Goal: Information Seeking & Learning: Learn about a topic

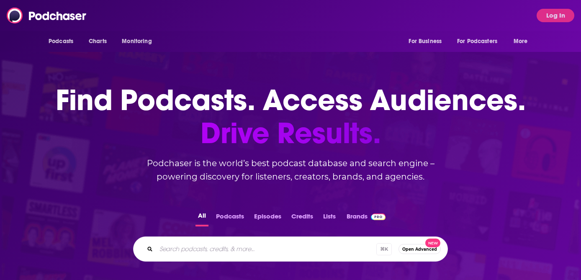
click at [263, 15] on div "Podcasts Charts Monitoring For Business For Podcasters More" at bounding box center [315, 15] width 435 height 0
click at [556, 15] on button "Log In" at bounding box center [556, 15] width 38 height 13
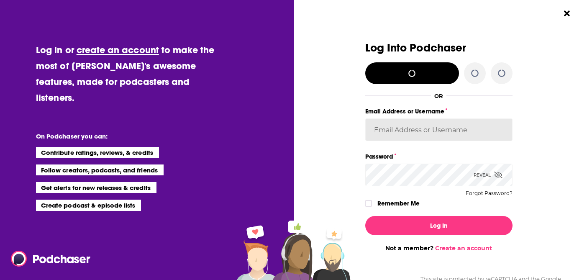
type input "rpearson"
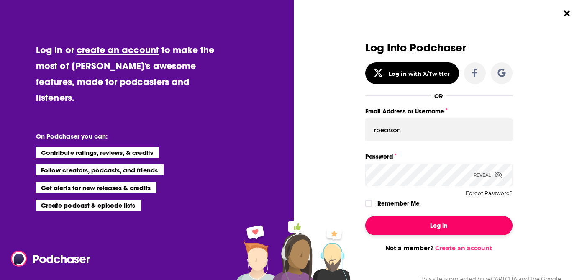
click at [458, 221] on button "Log In" at bounding box center [439, 225] width 147 height 19
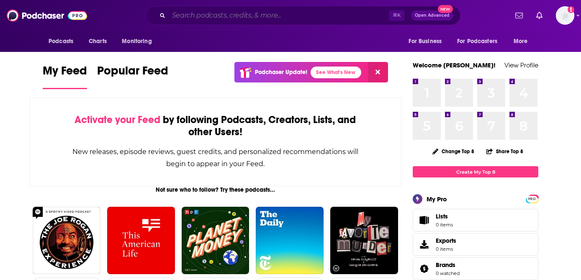
click at [263, 15] on input "Search podcasts, credits, & more..." at bounding box center [279, 15] width 220 height 13
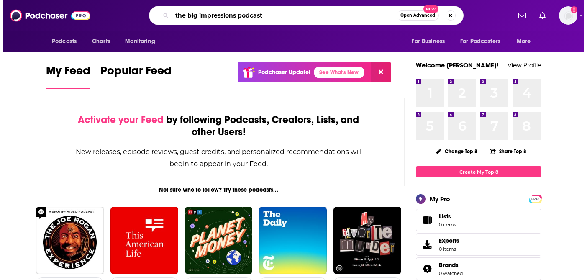
scroll to position [0, 49]
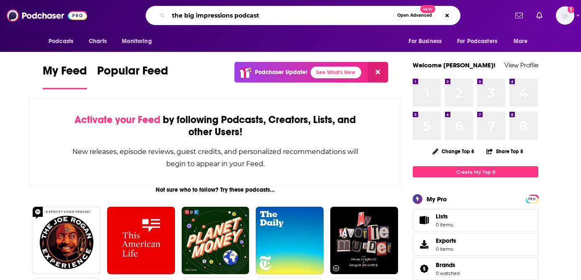
type input "the big impressions podcast"
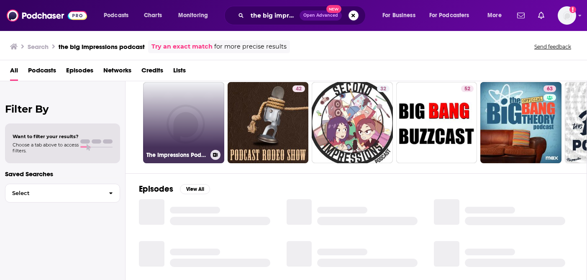
scroll to position [24, 0]
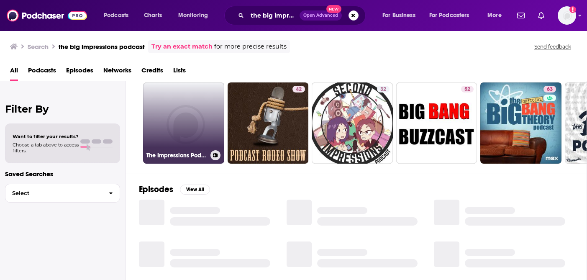
click at [166, 131] on link "The Impressions Podcast" at bounding box center [183, 122] width 81 height 81
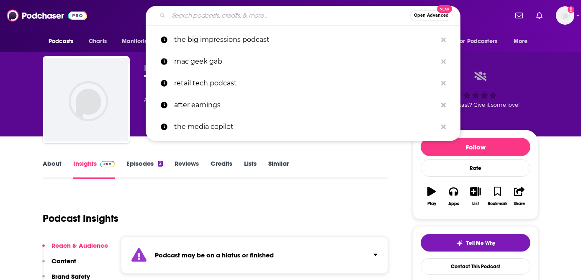
click at [255, 14] on input "Search podcasts, credits, & more..." at bounding box center [290, 15] width 242 height 13
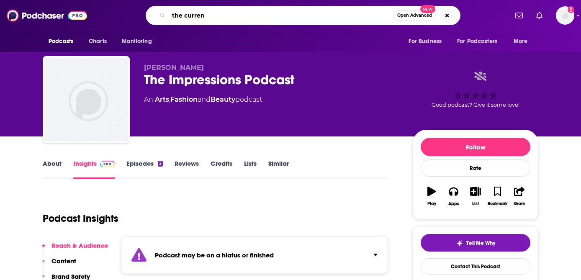
type input "the current"
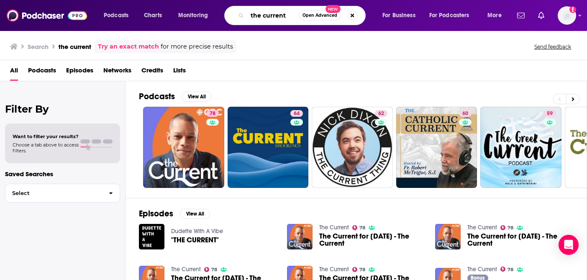
click at [274, 17] on input "the current" at bounding box center [272, 15] width 51 height 13
click at [277, 19] on input "the current" at bounding box center [272, 15] width 51 height 13
type input "the big impression"
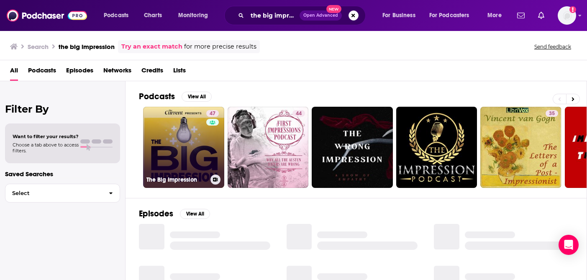
click at [183, 142] on link "47 The Big Impression" at bounding box center [183, 147] width 81 height 81
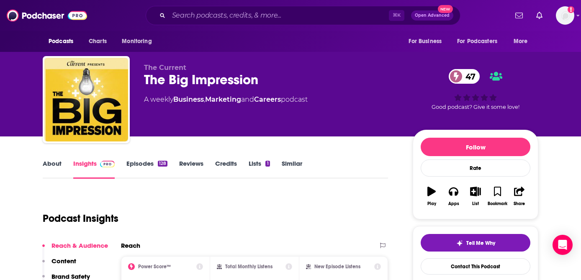
click at [55, 162] on link "About" at bounding box center [52, 169] width 19 height 19
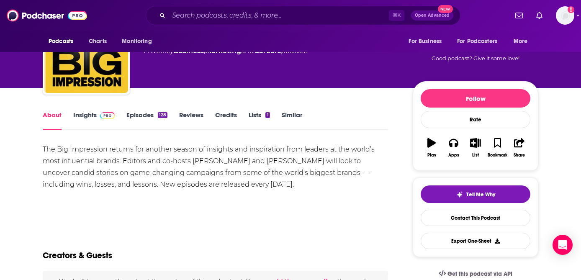
scroll to position [50, 0]
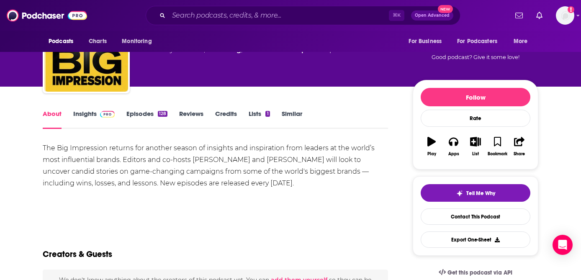
click at [129, 118] on link "Episodes 128" at bounding box center [146, 119] width 41 height 19
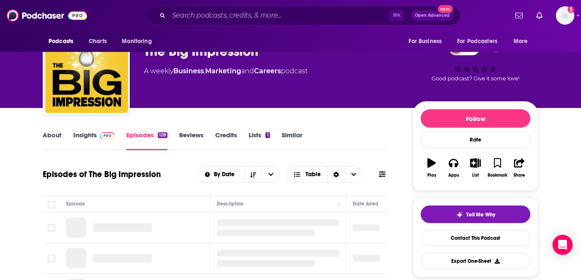
scroll to position [117, 0]
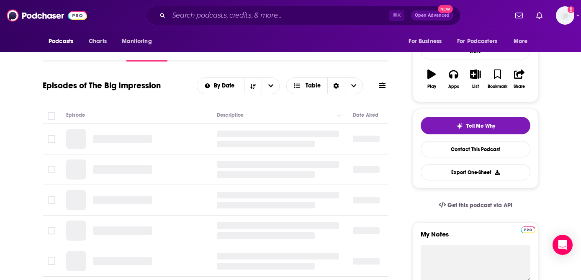
click at [94, 47] on link "Insights" at bounding box center [93, 51] width 41 height 19
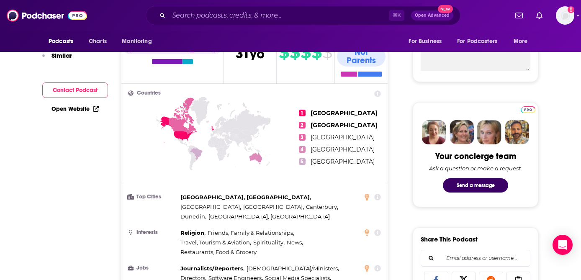
scroll to position [72, 0]
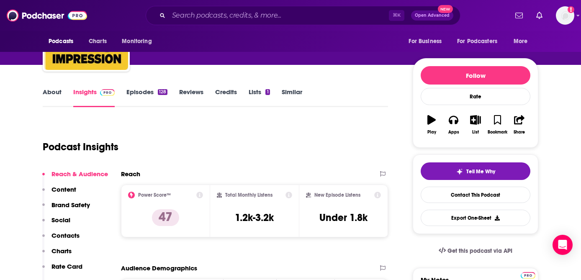
click at [51, 90] on link "About" at bounding box center [52, 97] width 19 height 19
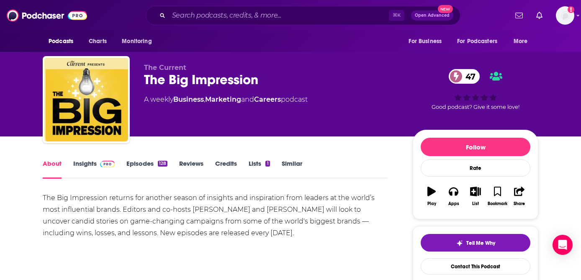
click at [82, 165] on link "Insights" at bounding box center [93, 169] width 41 height 19
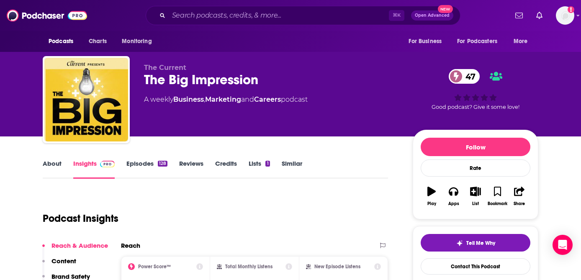
click at [153, 164] on link "Episodes 128" at bounding box center [146, 169] width 41 height 19
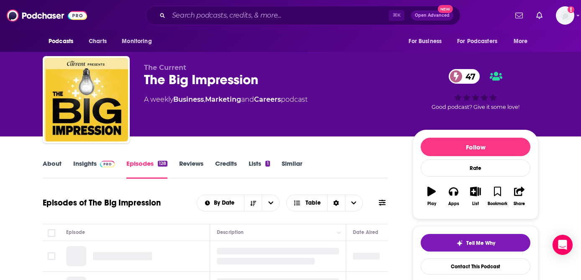
click at [187, 164] on link "Reviews" at bounding box center [191, 169] width 24 height 19
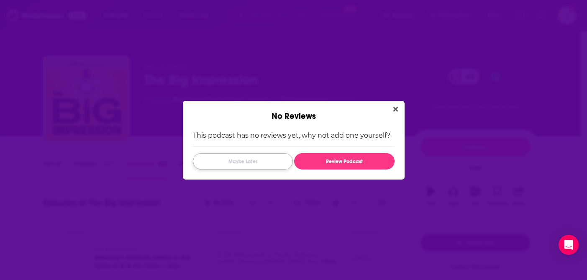
click at [237, 165] on button "Maybe Later" at bounding box center [243, 161] width 100 height 16
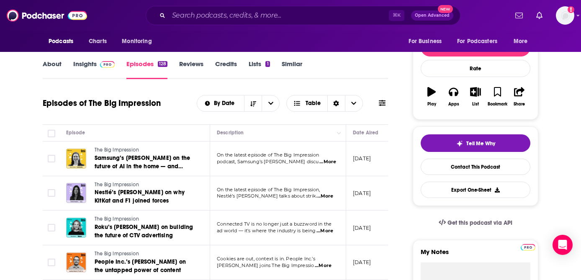
scroll to position [57, 0]
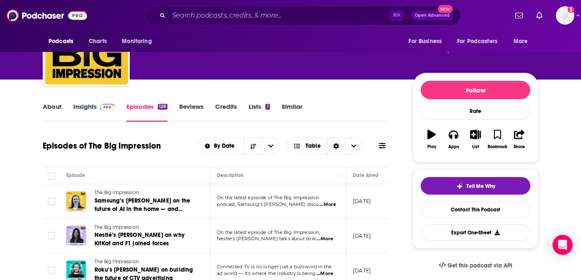
click at [94, 108] on link "Insights" at bounding box center [93, 112] width 41 height 19
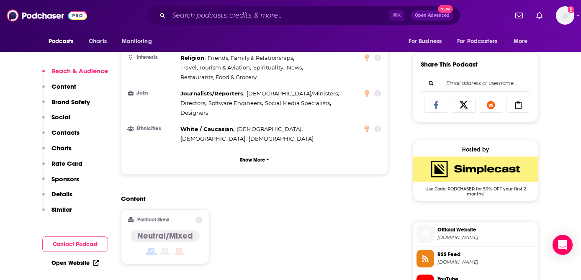
scroll to position [505, 0]
